Goal: Information Seeking & Learning: Learn about a topic

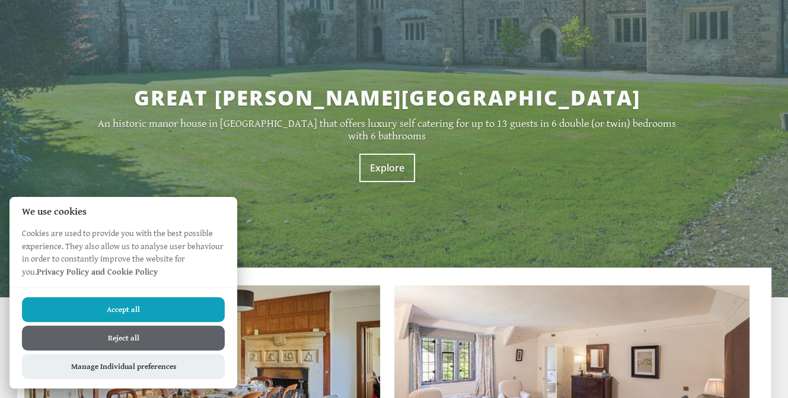
scroll to position [296, 0]
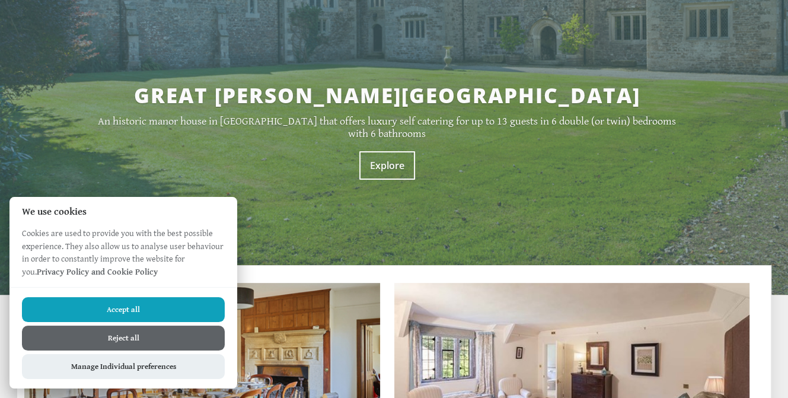
click at [190, 303] on button "Accept all" at bounding box center [123, 309] width 203 height 25
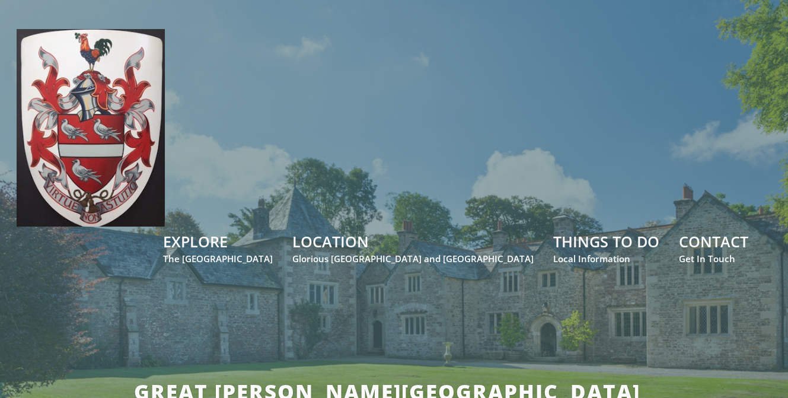
scroll to position [178, 0]
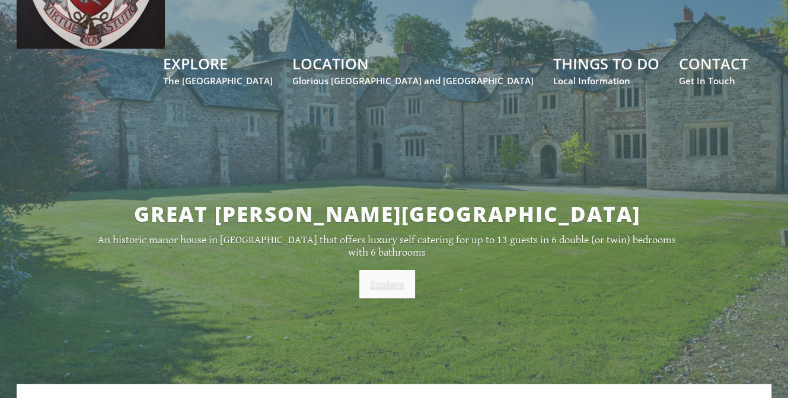
click at [372, 270] on link "Explore" at bounding box center [387, 284] width 56 height 28
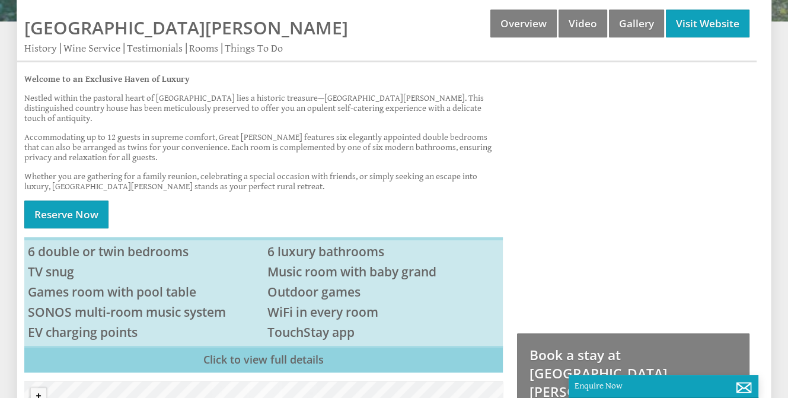
scroll to position [178, 0]
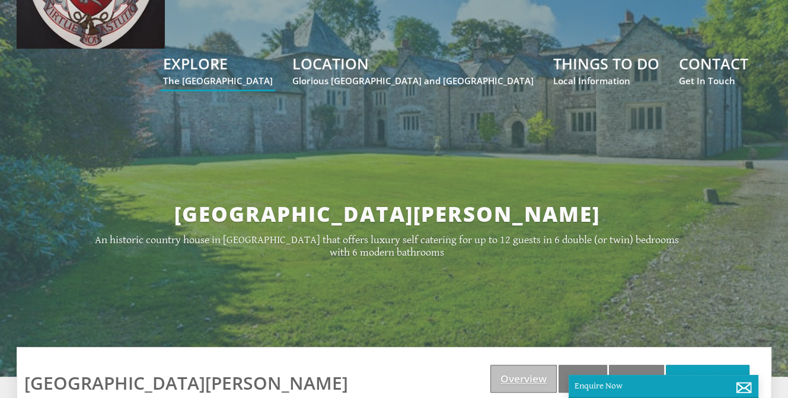
click at [526, 364] on link "Overview" at bounding box center [523, 378] width 66 height 28
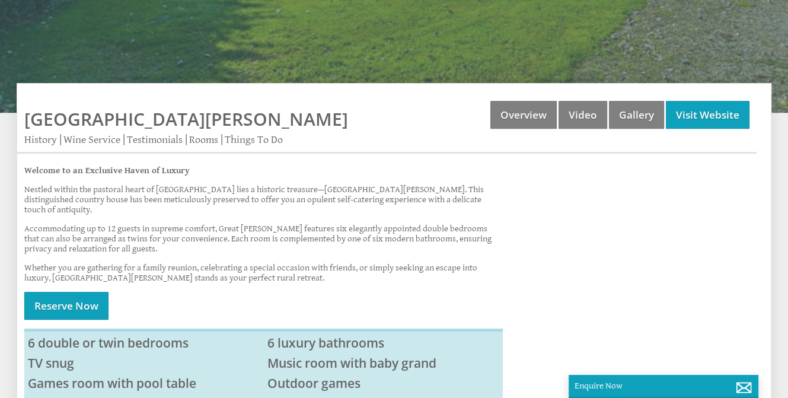
scroll to position [474, 0]
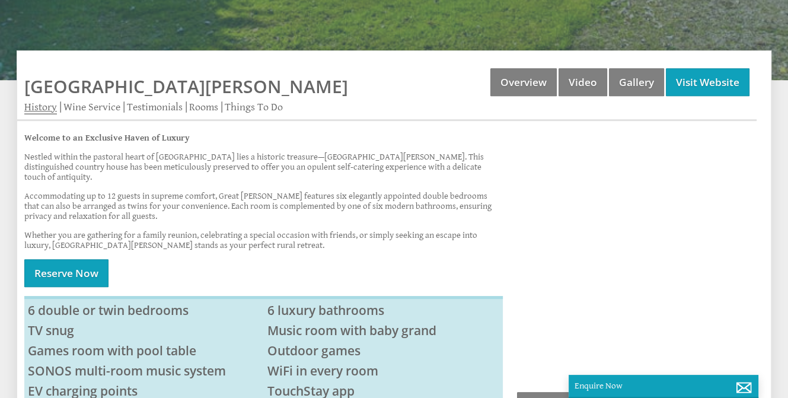
click at [45, 101] on link "History" at bounding box center [40, 108] width 33 height 14
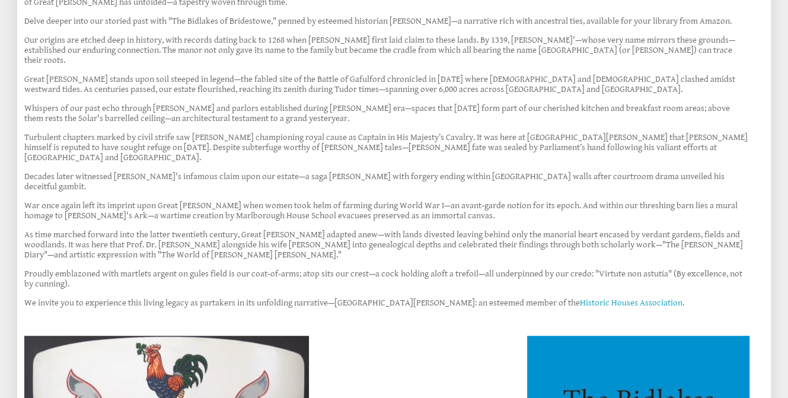
scroll to position [533, 0]
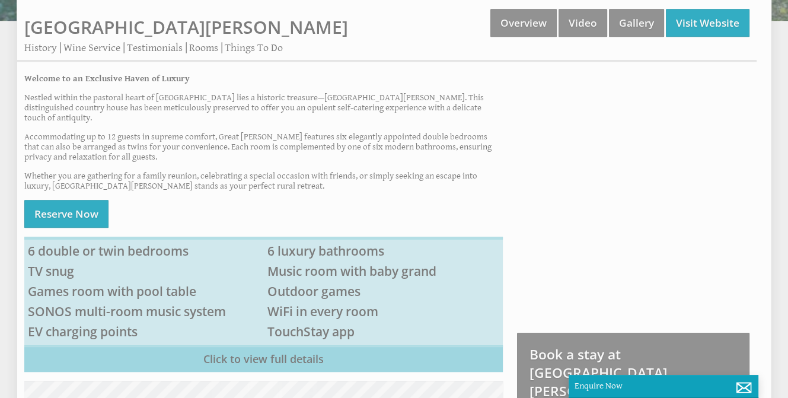
scroll to position [474, 0]
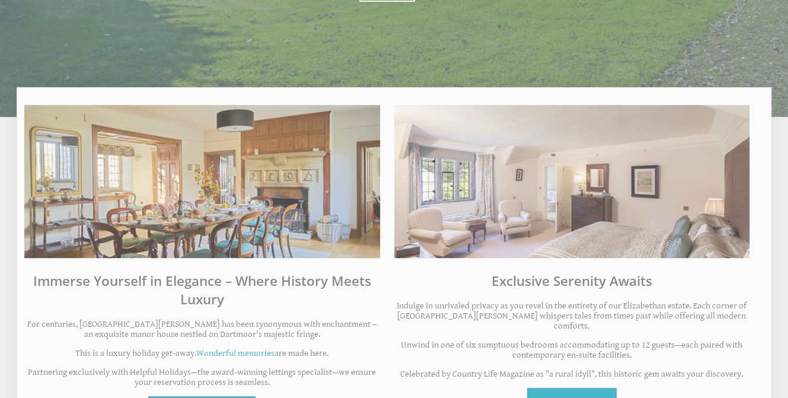
scroll to position [178, 0]
